Goal: Information Seeking & Learning: Learn about a topic

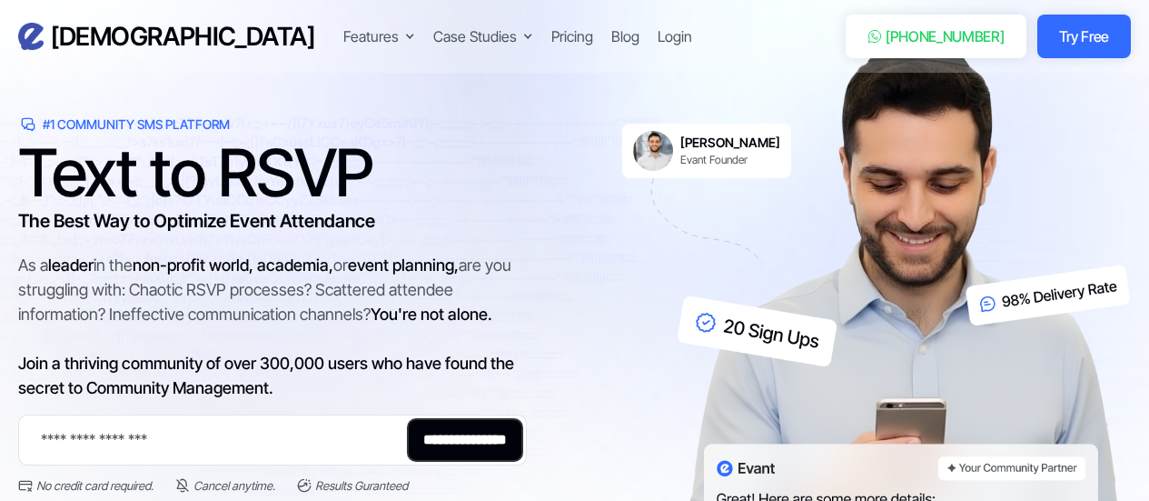
scroll to position [181, 0]
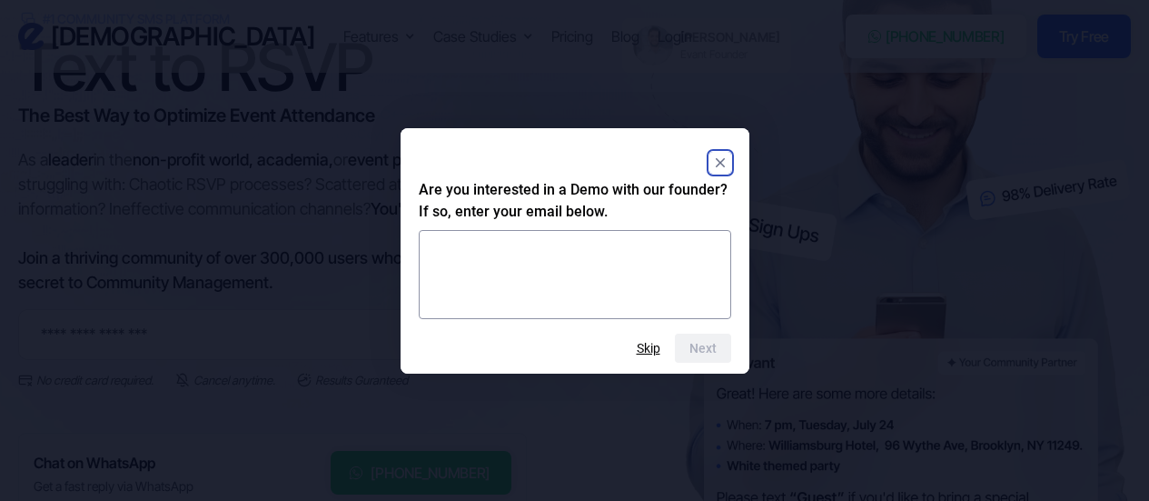
click at [716, 169] on rect "Close" at bounding box center [721, 163] width 22 height 22
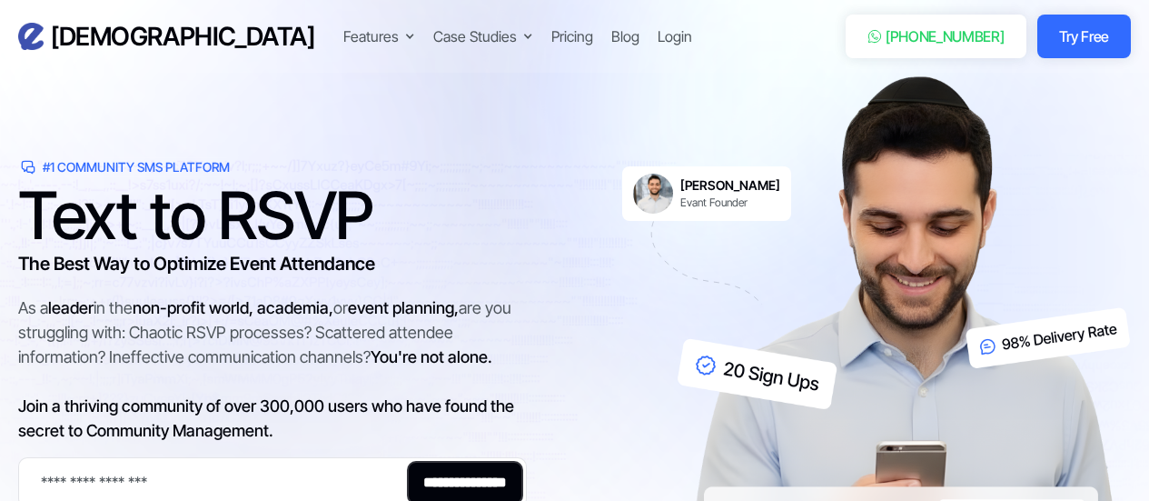
scroll to position [29, 0]
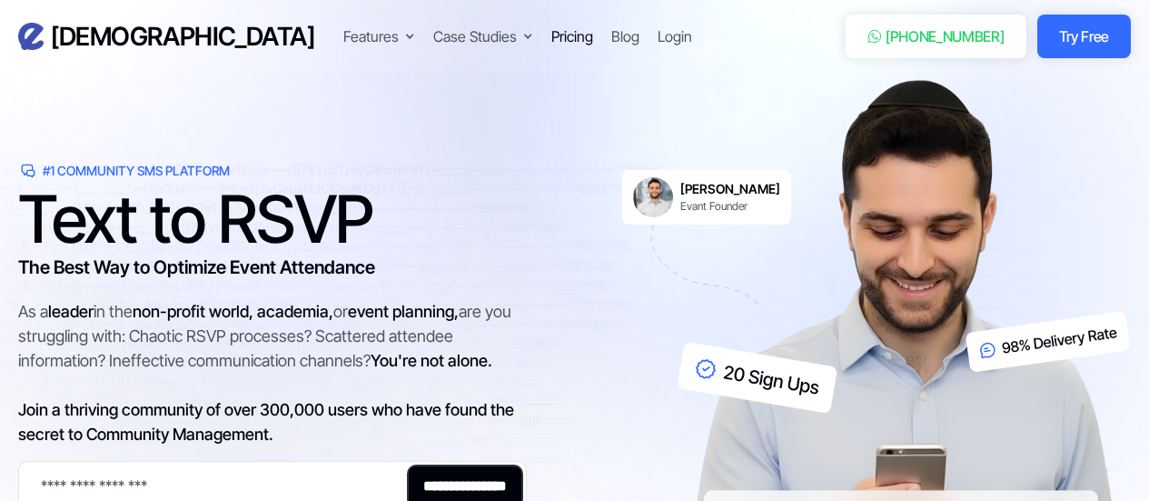
click at [551, 37] on div "Pricing" at bounding box center [572, 36] width 42 height 22
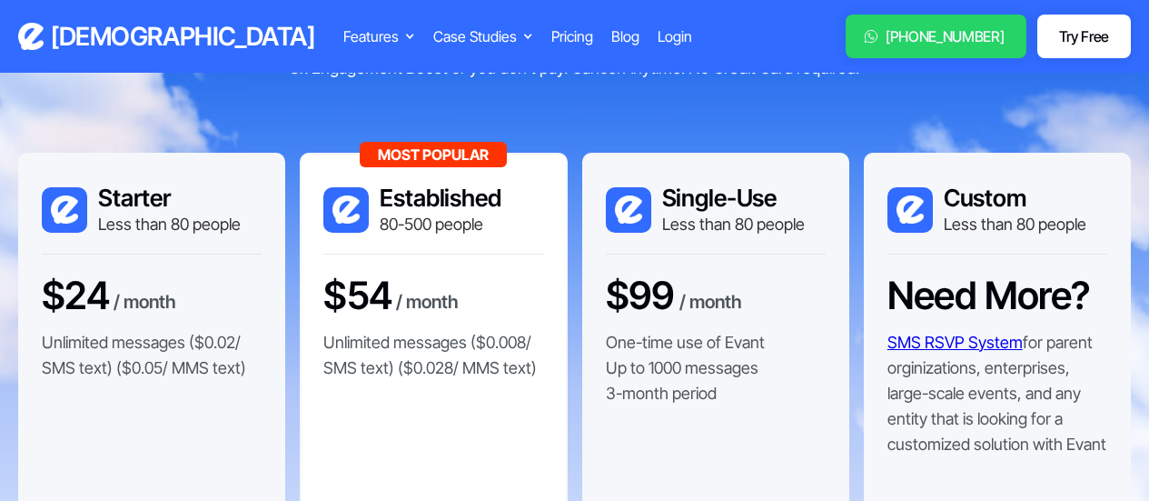
scroll to position [236, 0]
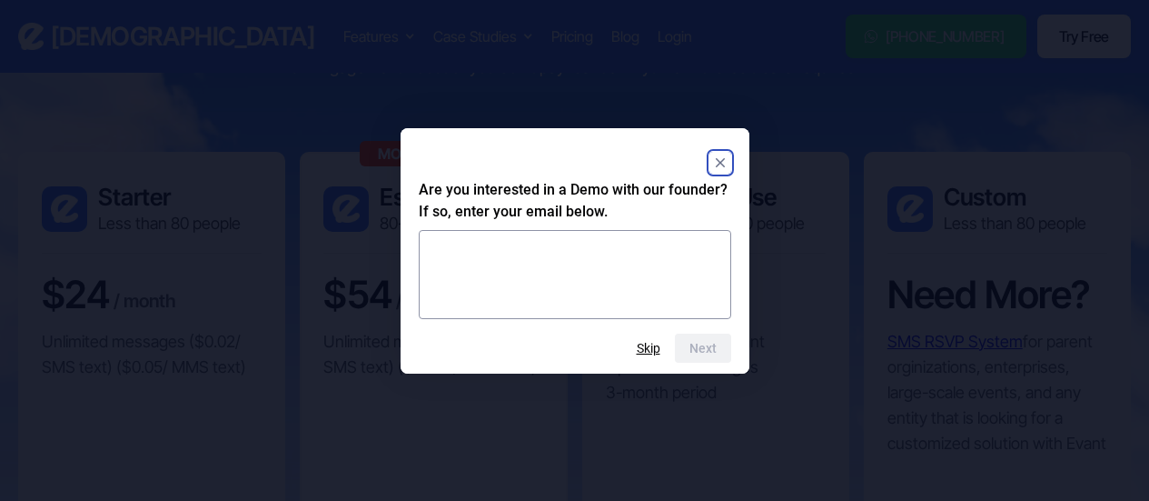
click at [712, 166] on rect "Close" at bounding box center [721, 163] width 22 height 22
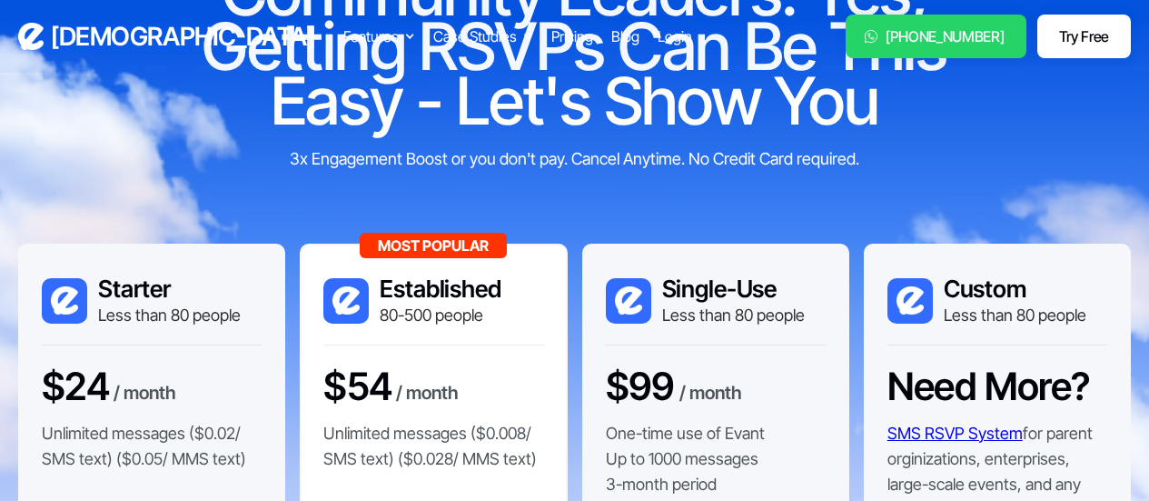
scroll to position [0, 0]
